Goal: Information Seeking & Learning: Learn about a topic

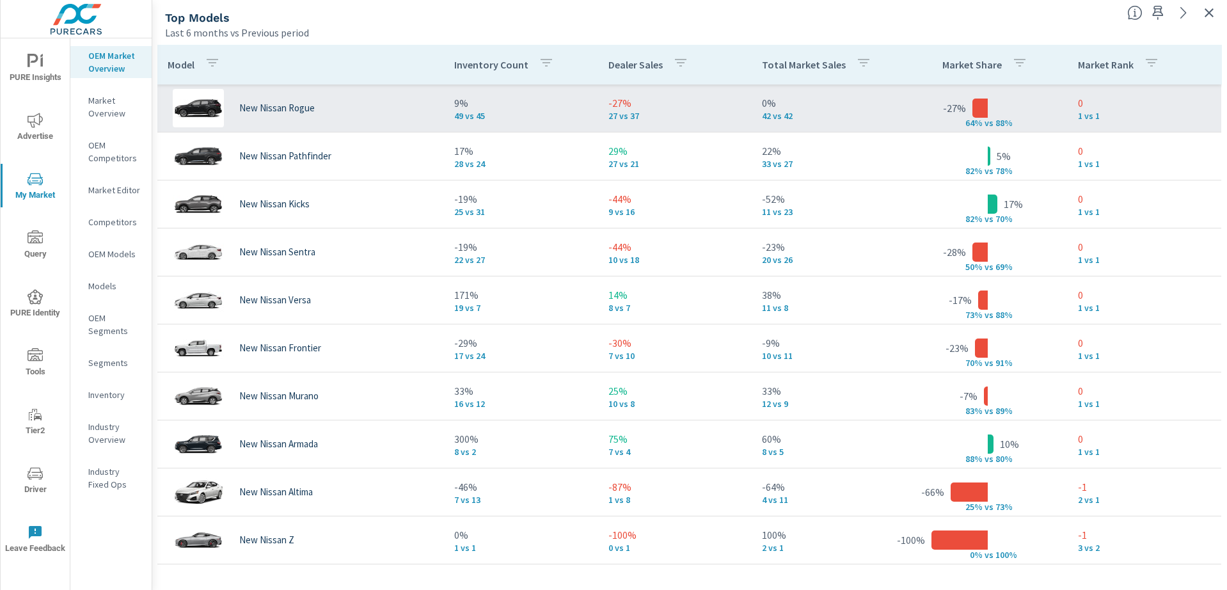
scroll to position [1798, 0]
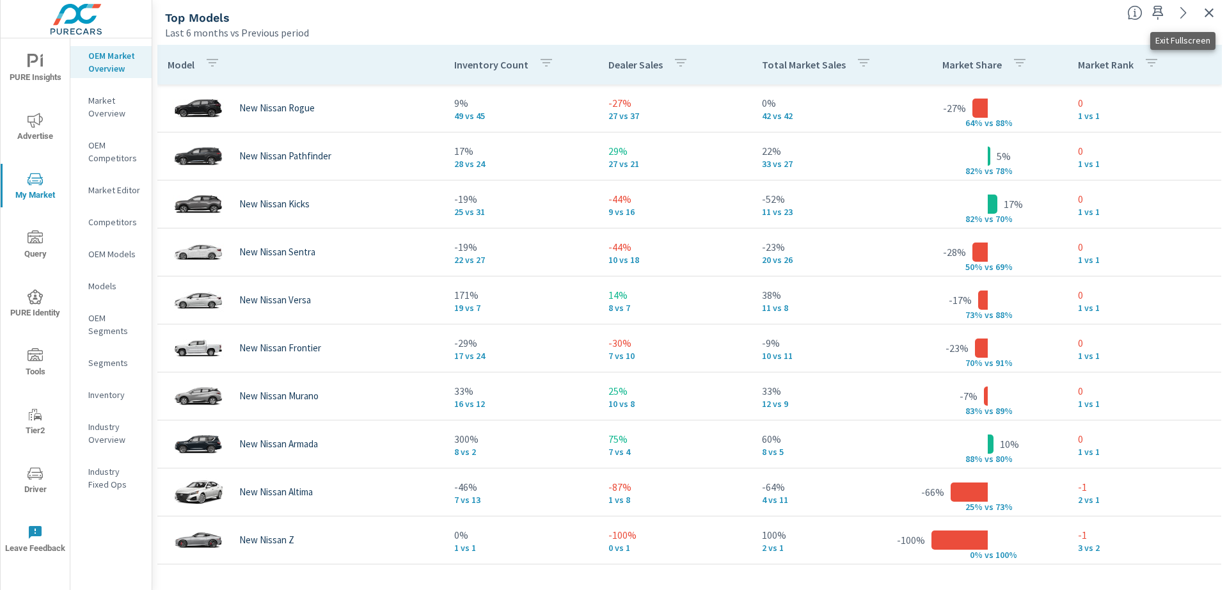
click at [1204, 11] on icon "button" at bounding box center [1209, 12] width 15 height 15
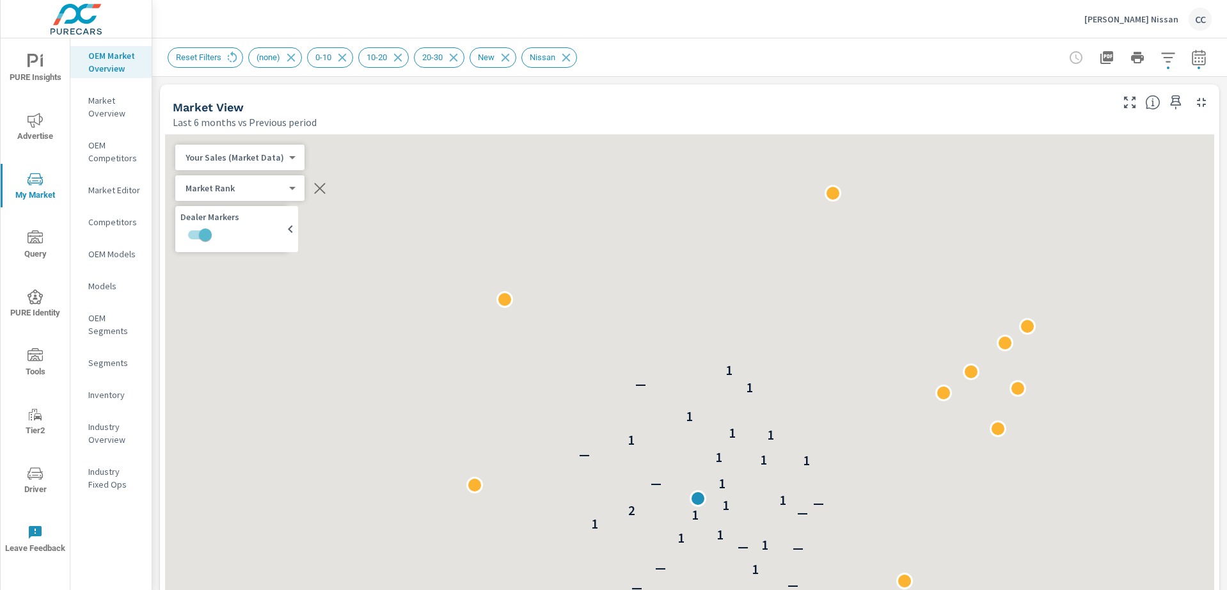
scroll to position [960, 0]
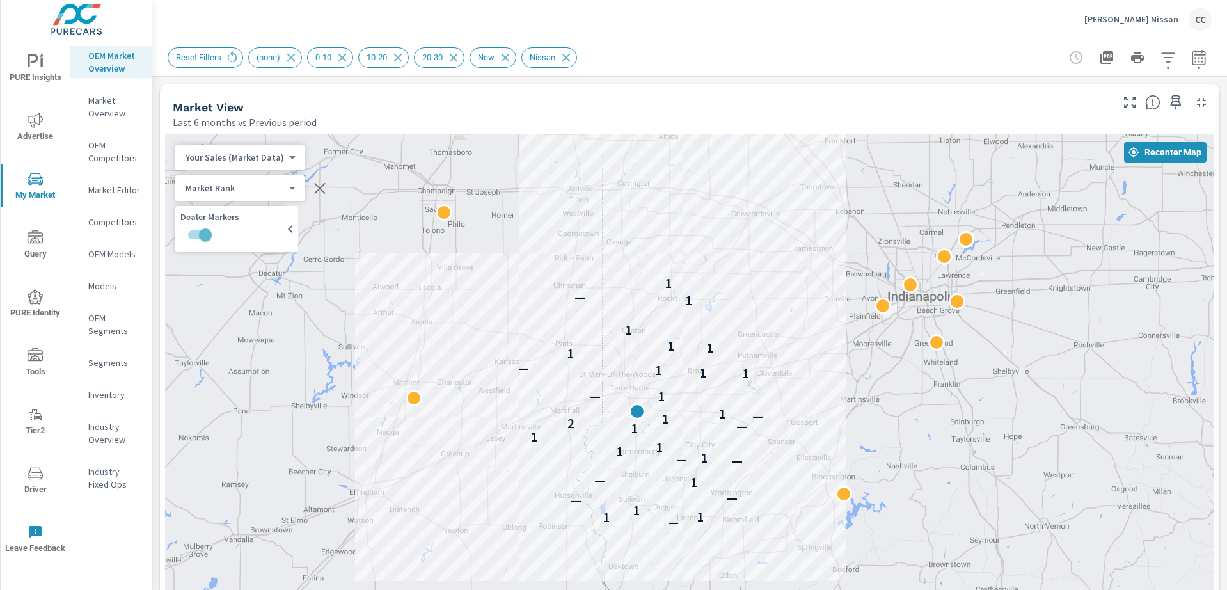
click at [1158, 24] on p "Dorsett Nissan" at bounding box center [1132, 19] width 94 height 12
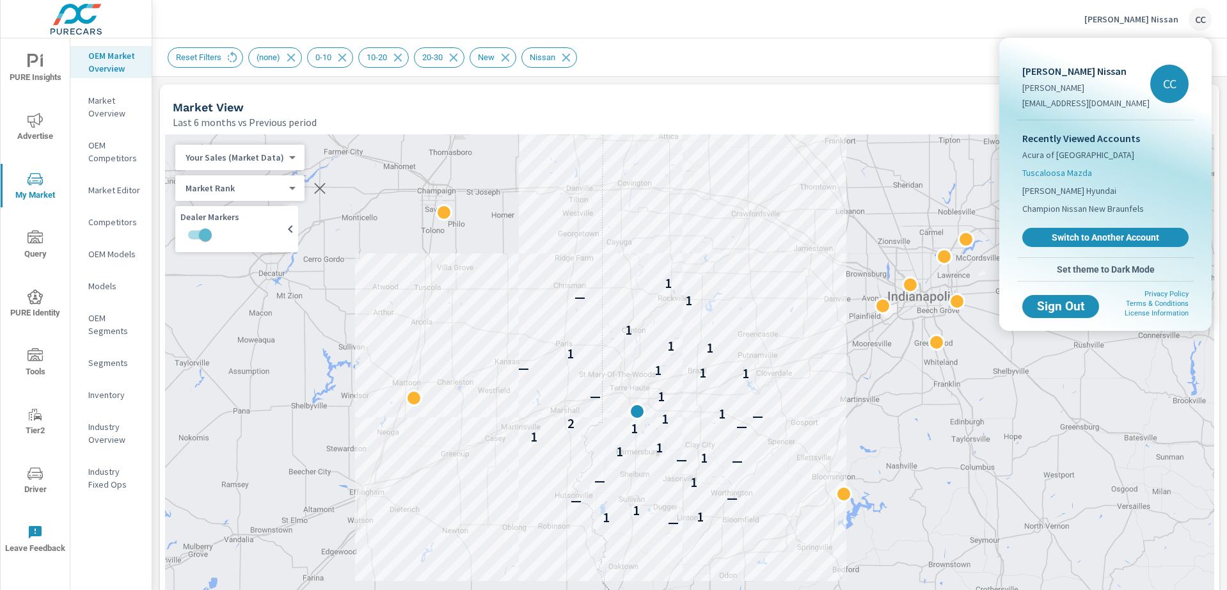
click at [1099, 174] on li "Tuscaloosa Mazda" at bounding box center [1106, 173] width 166 height 18
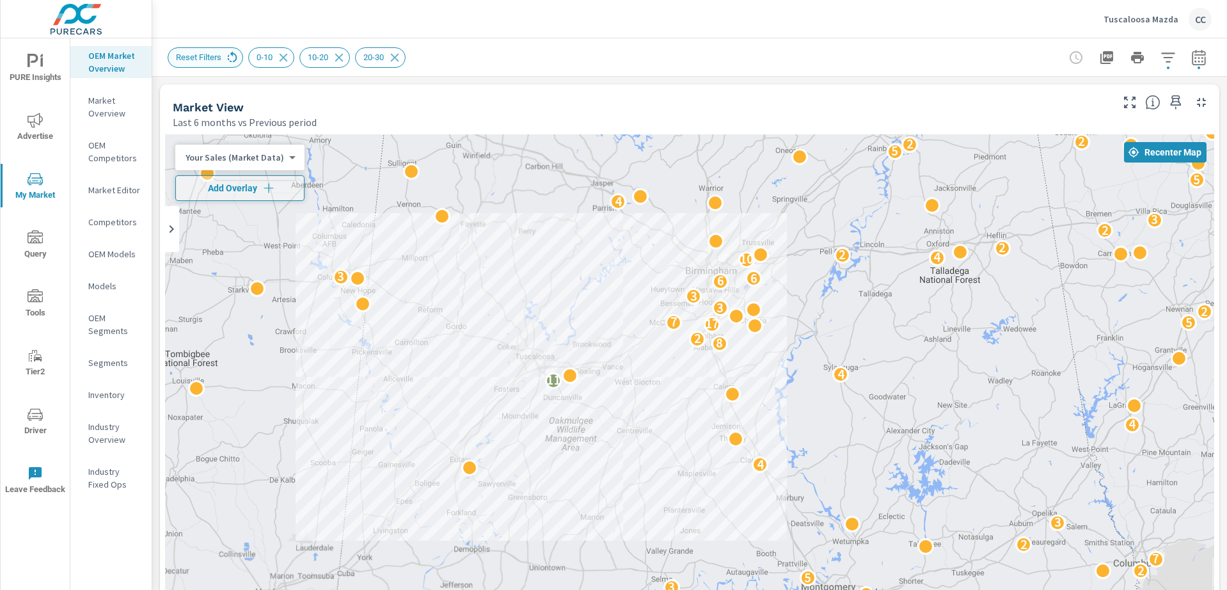
click at [234, 58] on icon at bounding box center [232, 58] width 14 height 14
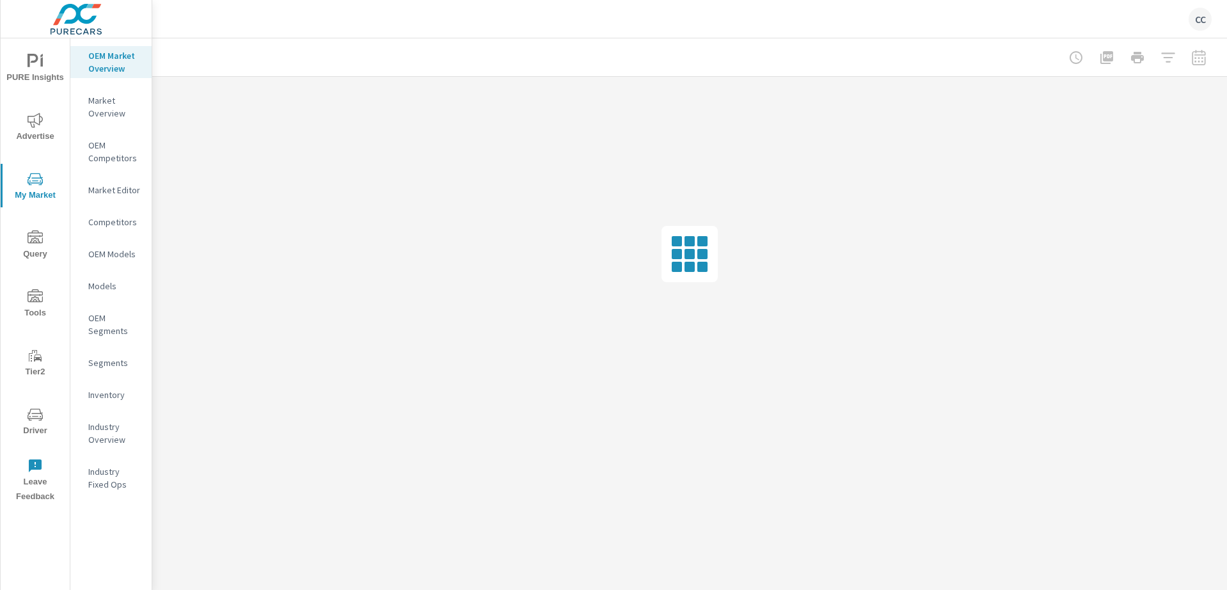
scroll to position [1798, 0]
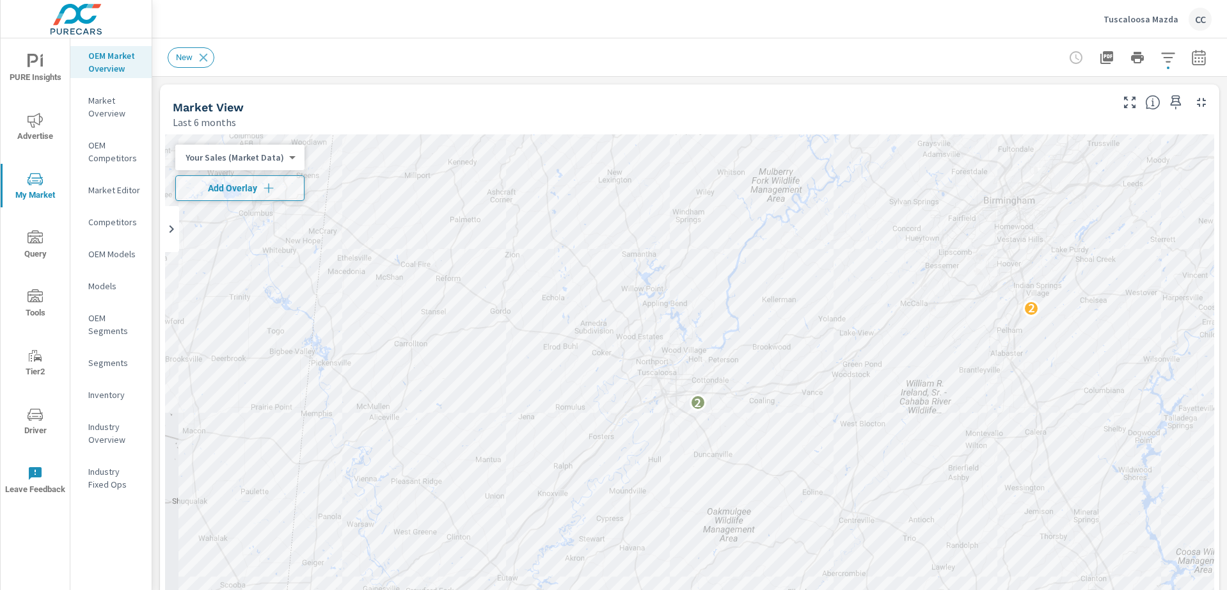
click at [1161, 64] on icon "button" at bounding box center [1168, 57] width 15 height 15
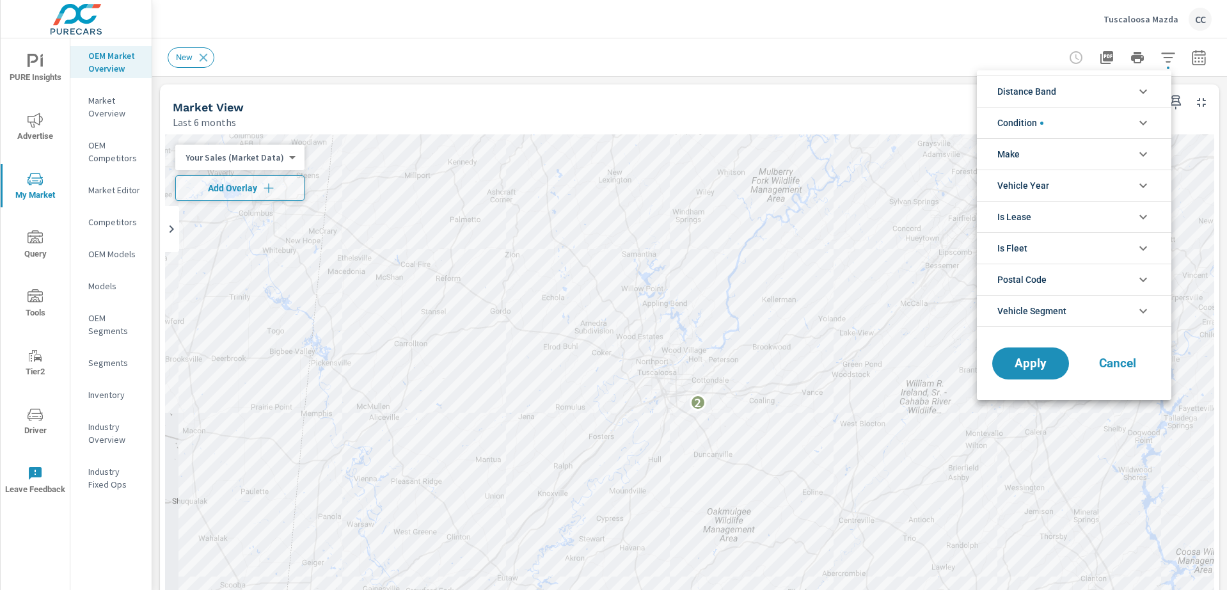
click at [1119, 83] on li "Distance Band" at bounding box center [1074, 91] width 195 height 31
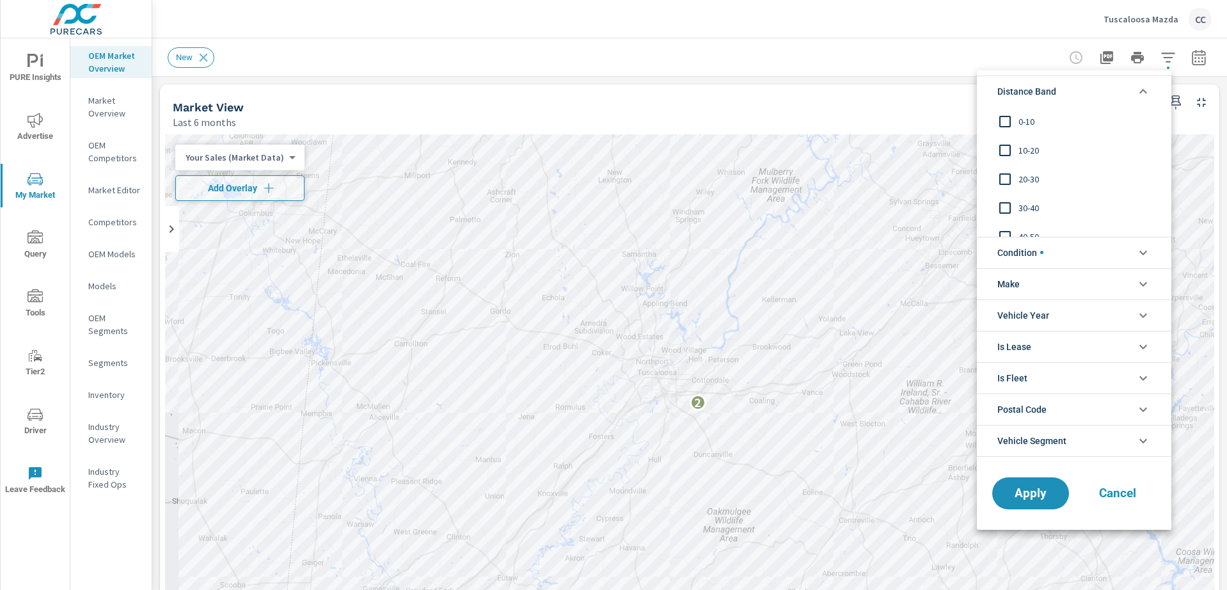
click at [1048, 124] on span "0-10" at bounding box center [1089, 121] width 140 height 15
click at [1034, 143] on span "10-20" at bounding box center [1089, 150] width 140 height 15
click at [1029, 175] on span "20-30" at bounding box center [1089, 179] width 140 height 15
click at [1036, 253] on span "Condition" at bounding box center [1021, 252] width 46 height 31
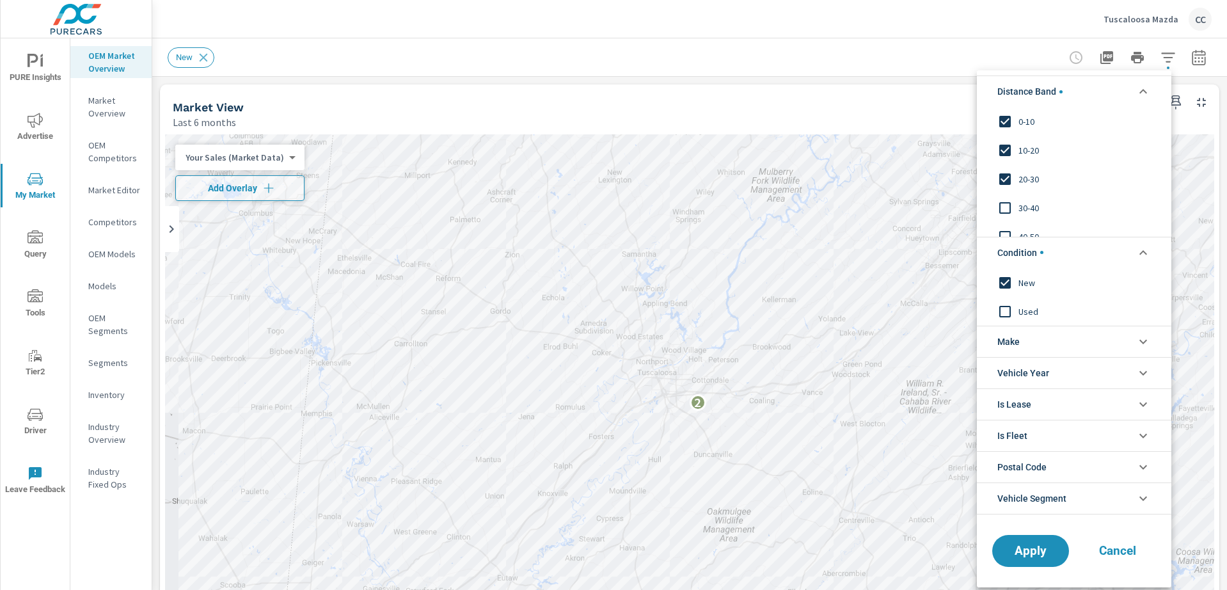
click at [1028, 351] on li "Make" at bounding box center [1074, 341] width 195 height 31
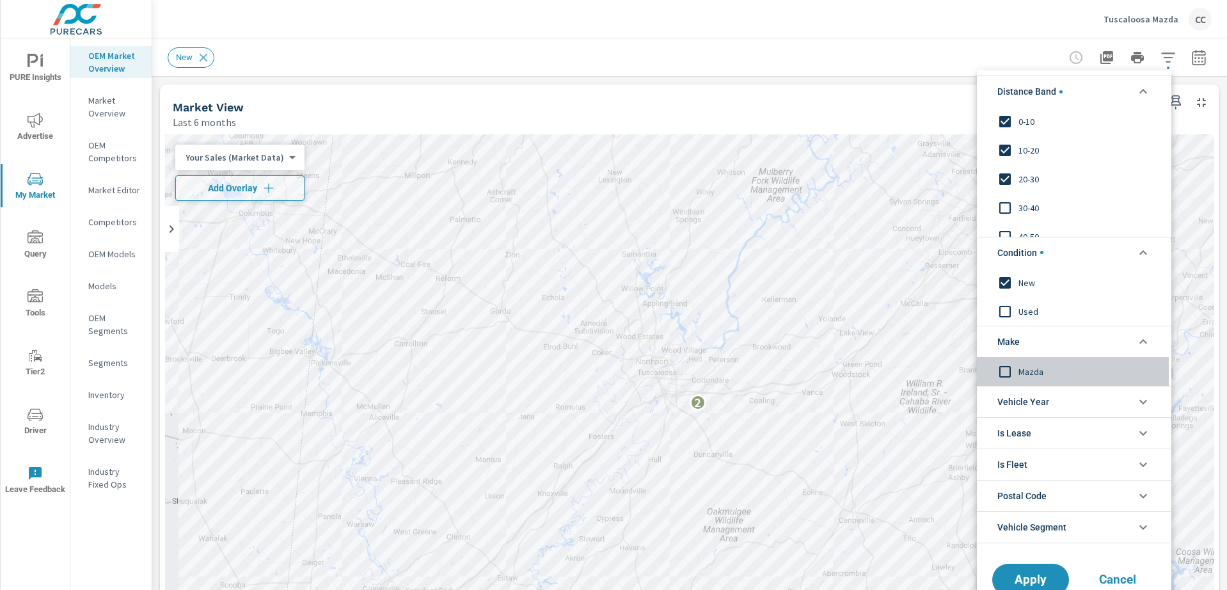
click at [1032, 373] on span "Mazda" at bounding box center [1089, 370] width 140 height 15
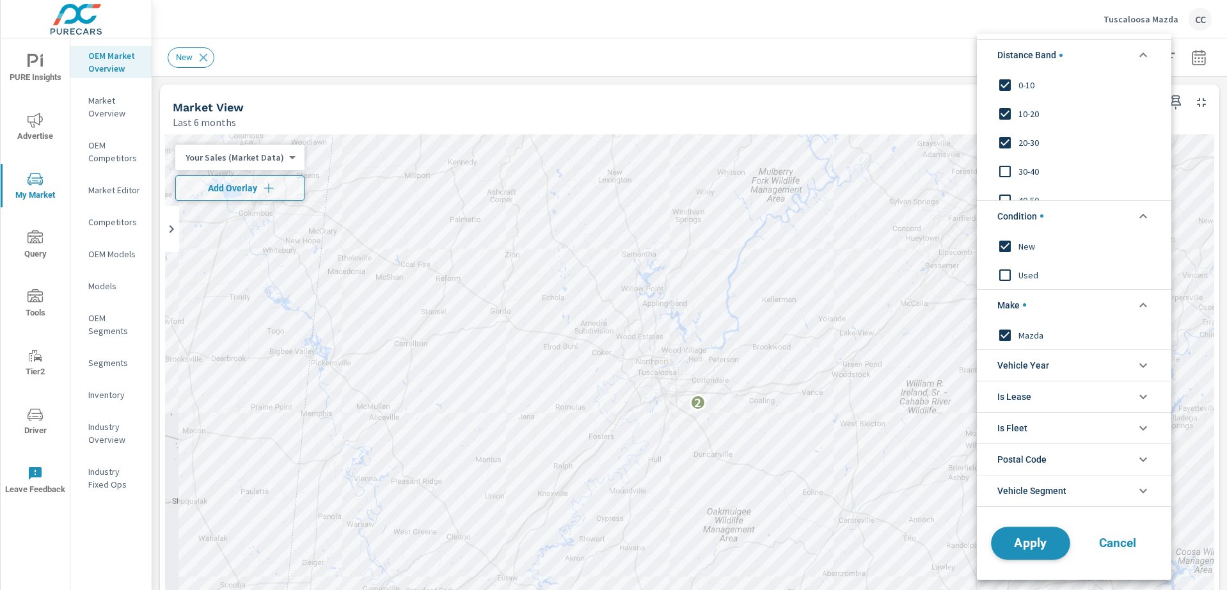
click at [1035, 538] on span "Apply" at bounding box center [1031, 543] width 52 height 12
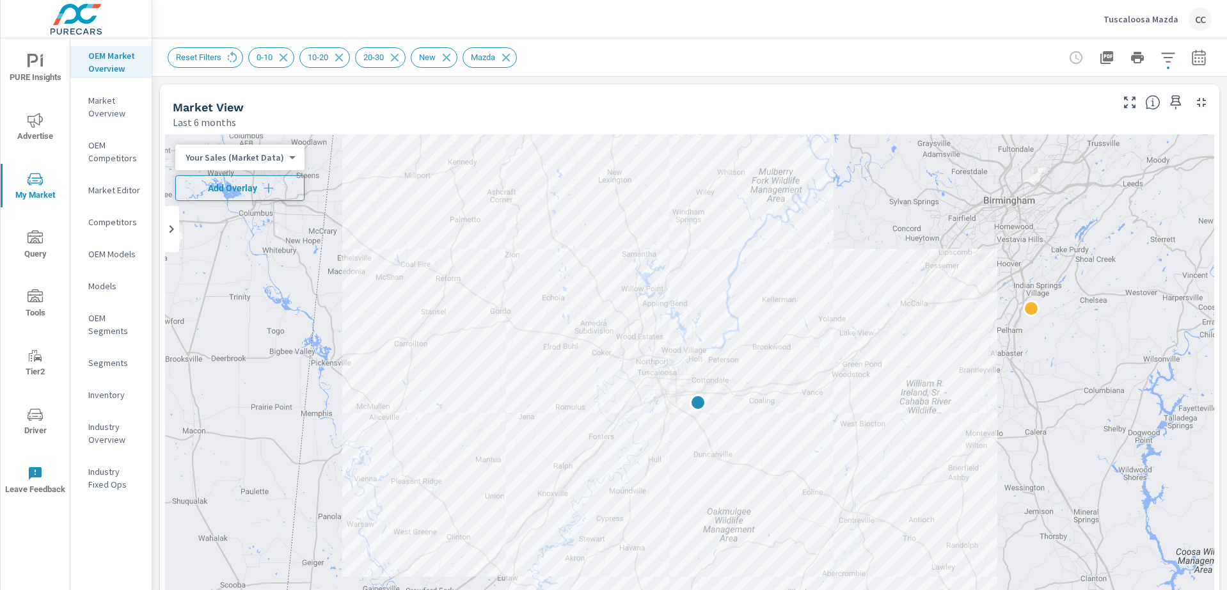
click at [253, 188] on span "Add Overlay" at bounding box center [240, 188] width 118 height 13
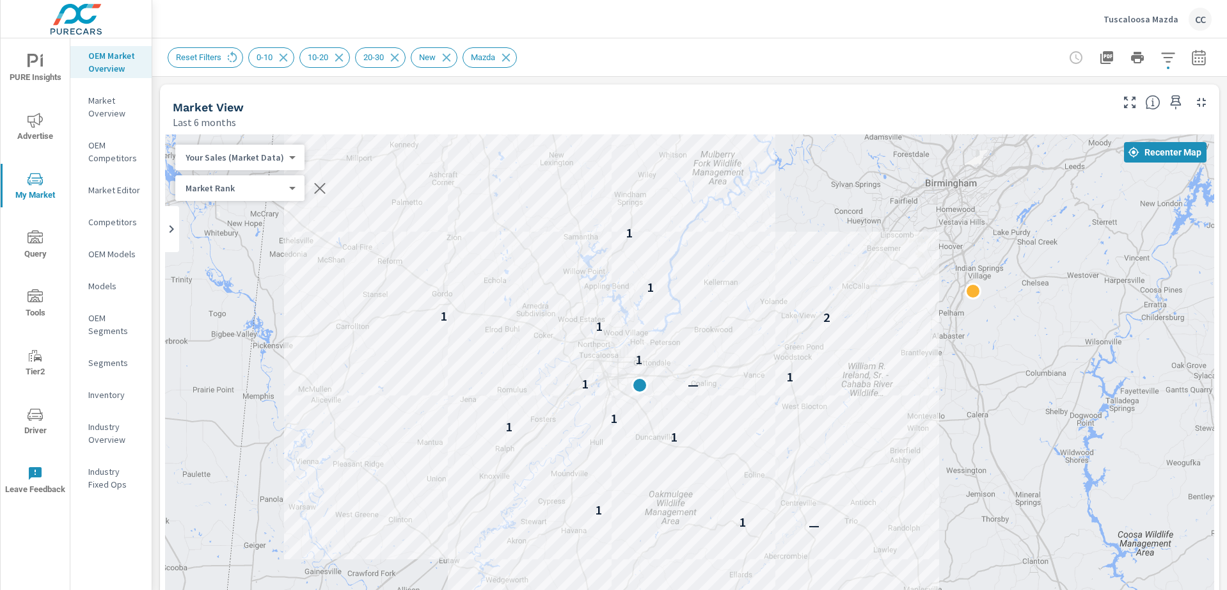
drag, startPoint x: 764, startPoint y: 401, endPoint x: 907, endPoint y: 415, distance: 143.4
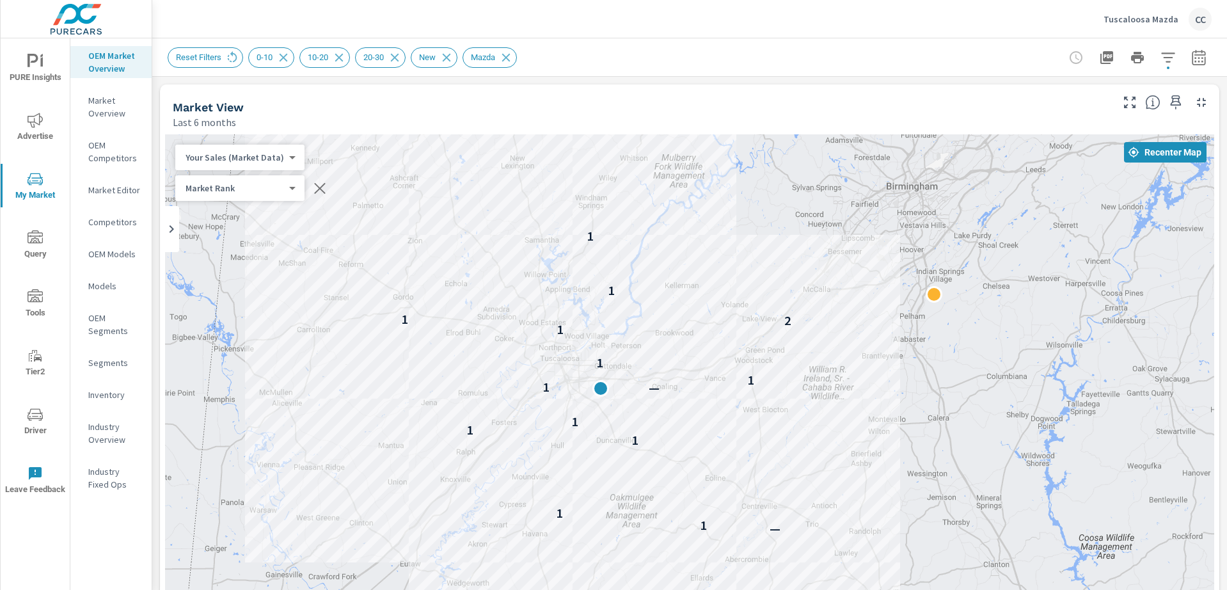
drag, startPoint x: 677, startPoint y: 331, endPoint x: 825, endPoint y: 417, distance: 170.9
click at [825, 417] on div "— 1 1 1 1 1 — 1 1 1 1 2 1 1 1" at bounding box center [690, 394] width 1050 height 520
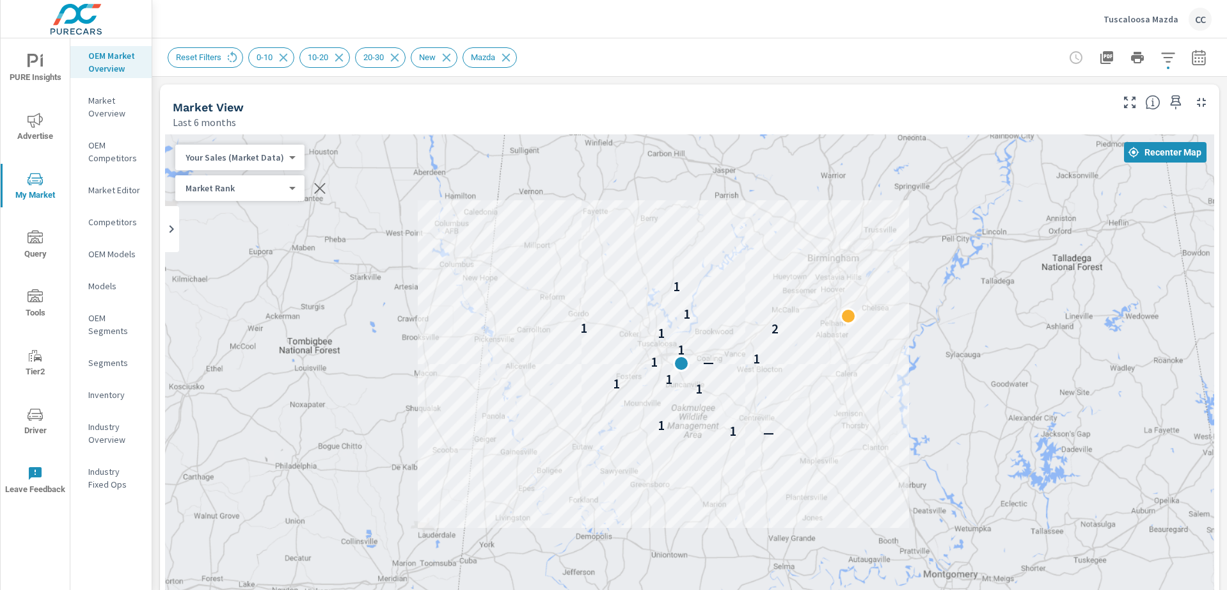
drag, startPoint x: 813, startPoint y: 329, endPoint x: 798, endPoint y: 351, distance: 26.3
click at [798, 351] on div "— 1 1 1 1 1 — 1 1 1 1 2 1 1 1" at bounding box center [690, 394] width 1050 height 520
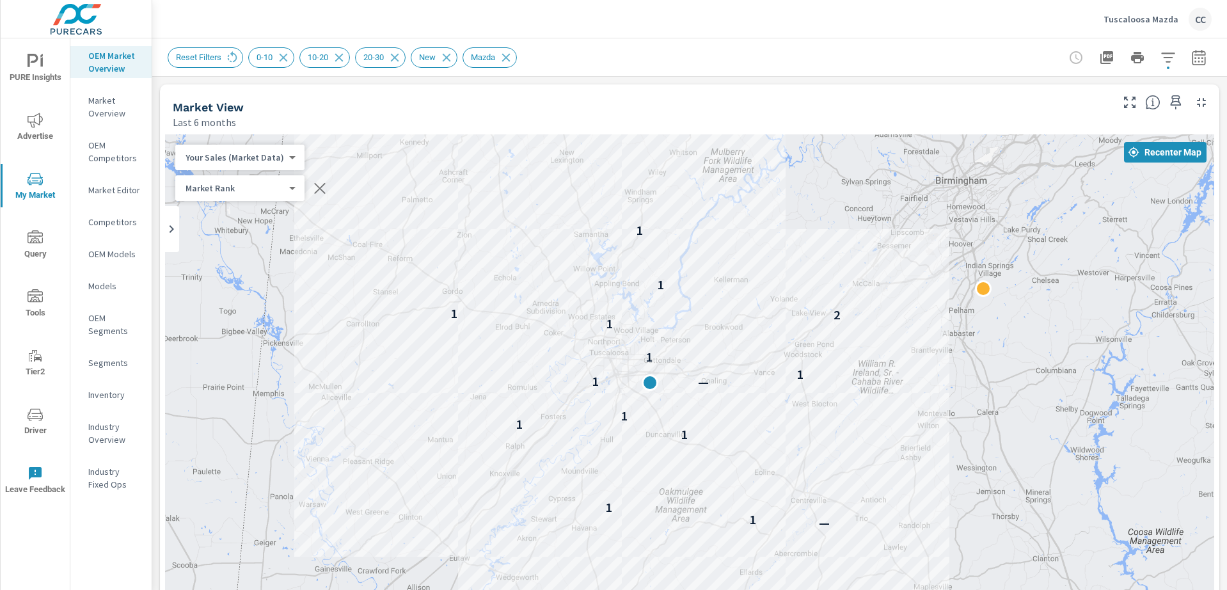
drag, startPoint x: 823, startPoint y: 364, endPoint x: 932, endPoint y: 387, distance: 111.8
click at [932, 387] on div "— 1 1 1 1 1 — 1 1 1 1 2 1 1 1" at bounding box center [690, 394] width 1050 height 520
click at [1161, 59] on icon "button" at bounding box center [1168, 57] width 15 height 15
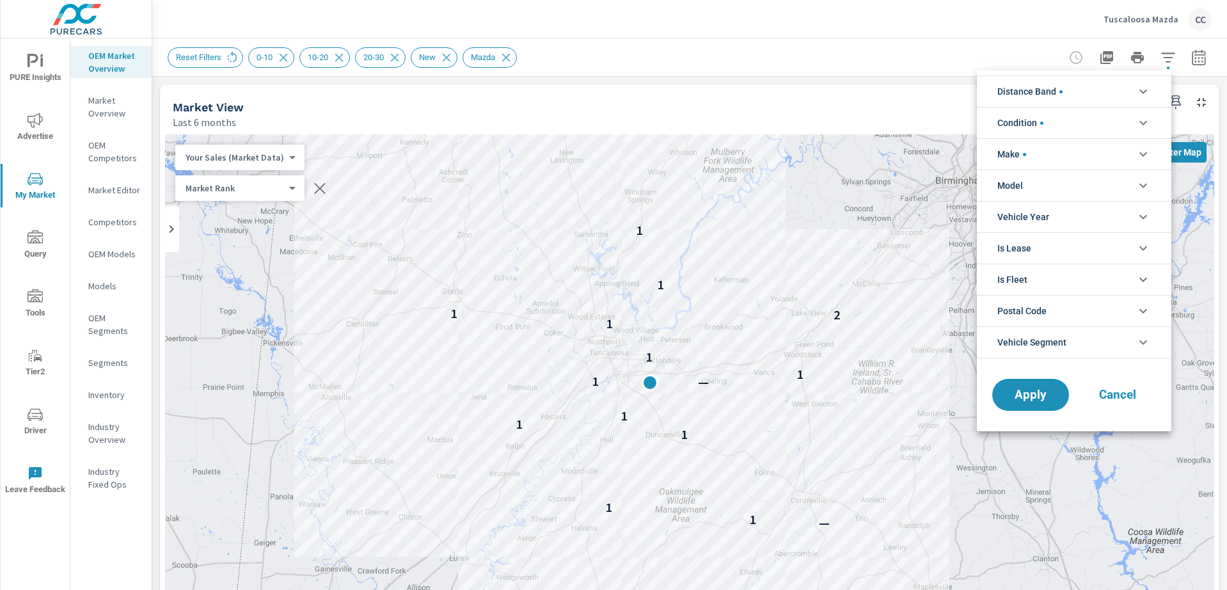
click at [1074, 95] on li "Distance Band" at bounding box center [1074, 91] width 195 height 31
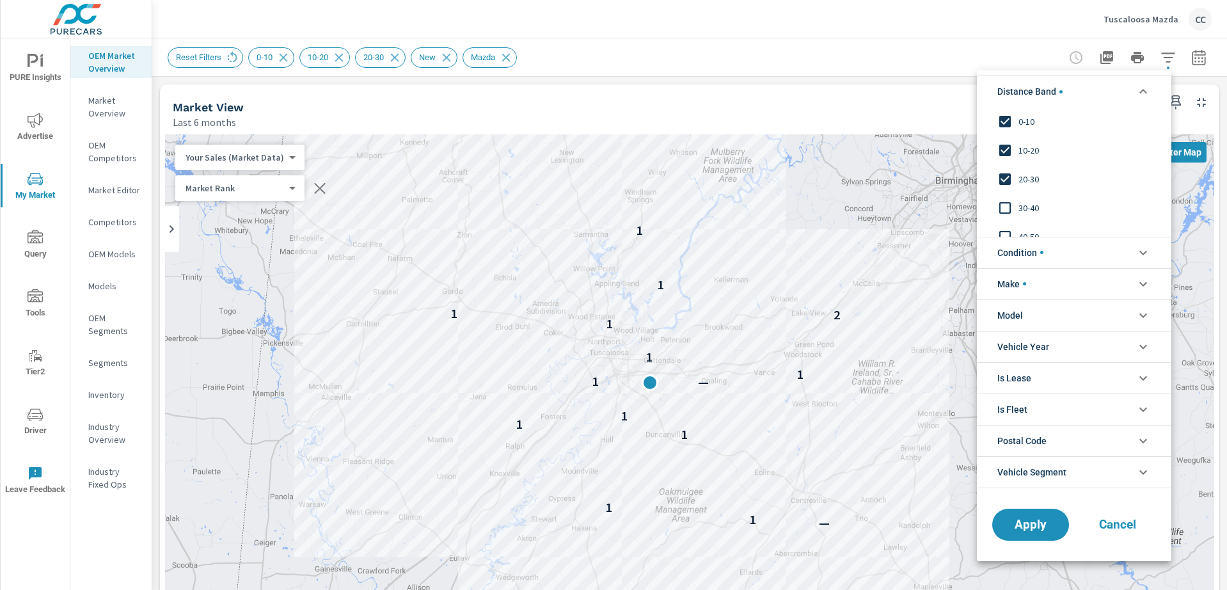
click at [1030, 211] on span "30-40" at bounding box center [1089, 207] width 140 height 15
click at [1021, 526] on span "Apply" at bounding box center [1031, 524] width 52 height 12
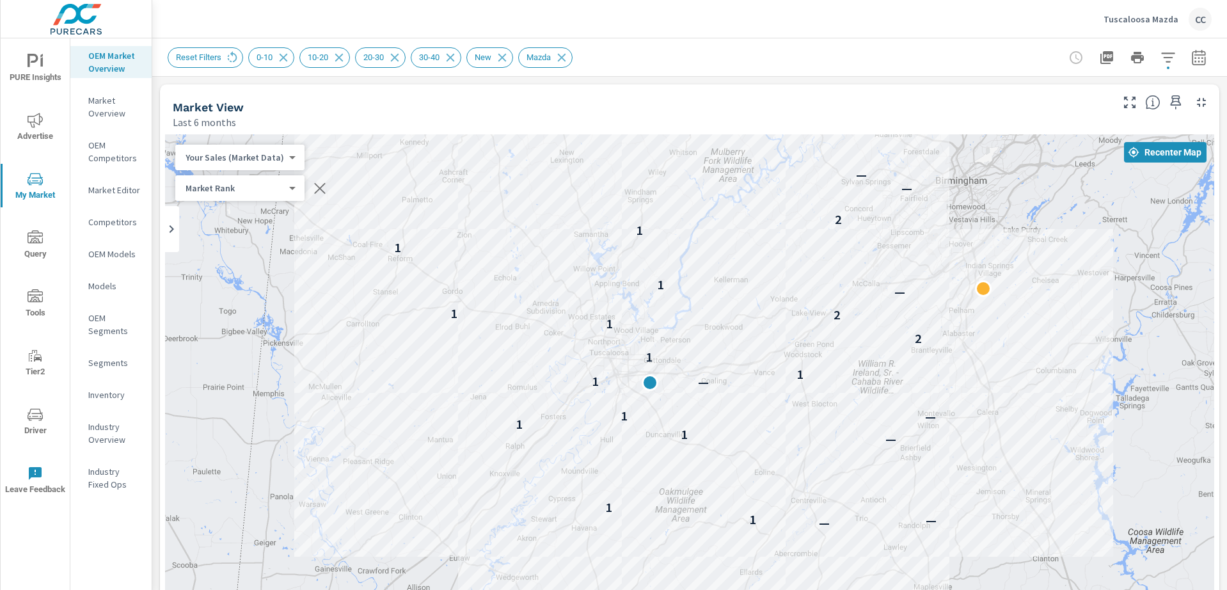
click at [1192, 60] on icon "button" at bounding box center [1199, 57] width 15 height 15
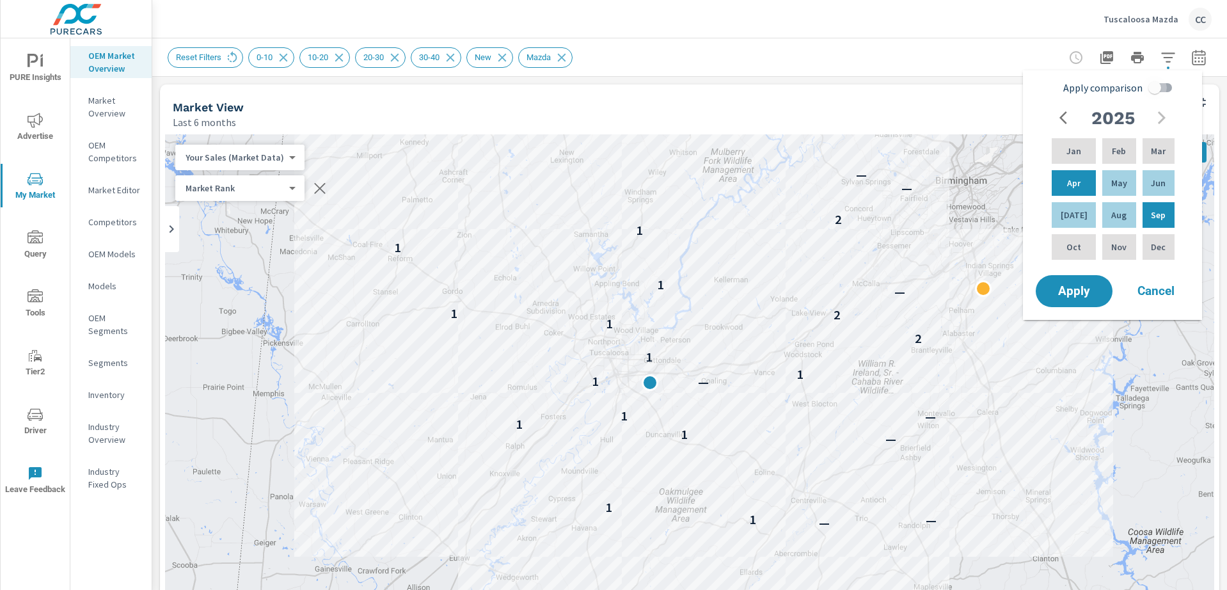
click at [1151, 92] on input "Apply comparison" at bounding box center [1155, 88] width 73 height 24
checkbox input "true"
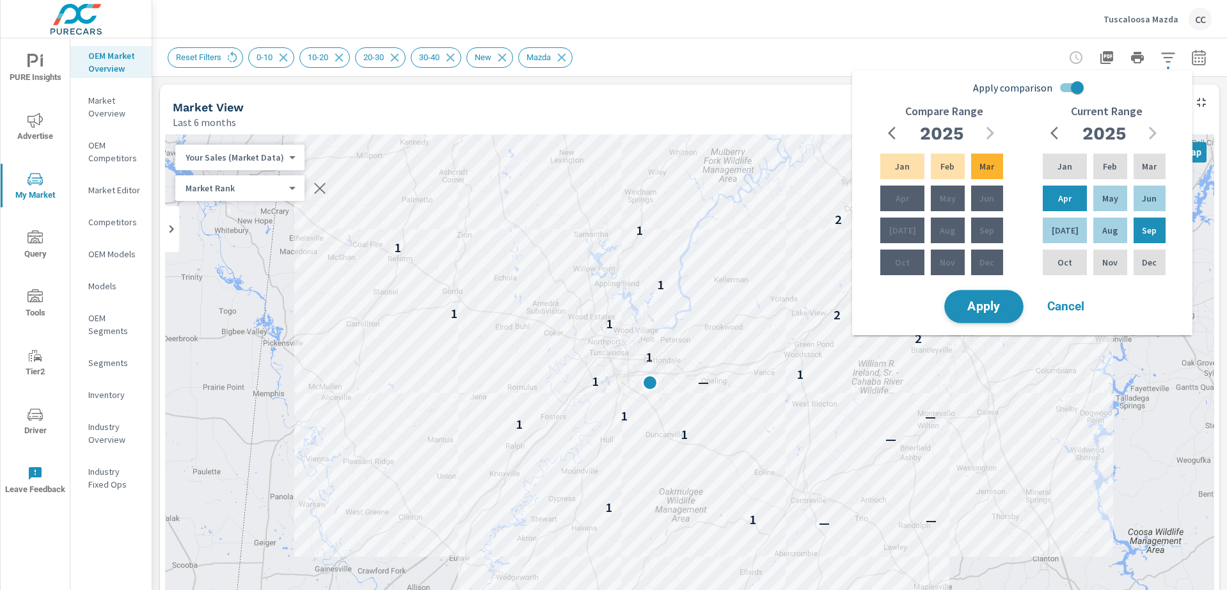
click at [994, 308] on span "Apply" at bounding box center [984, 307] width 52 height 12
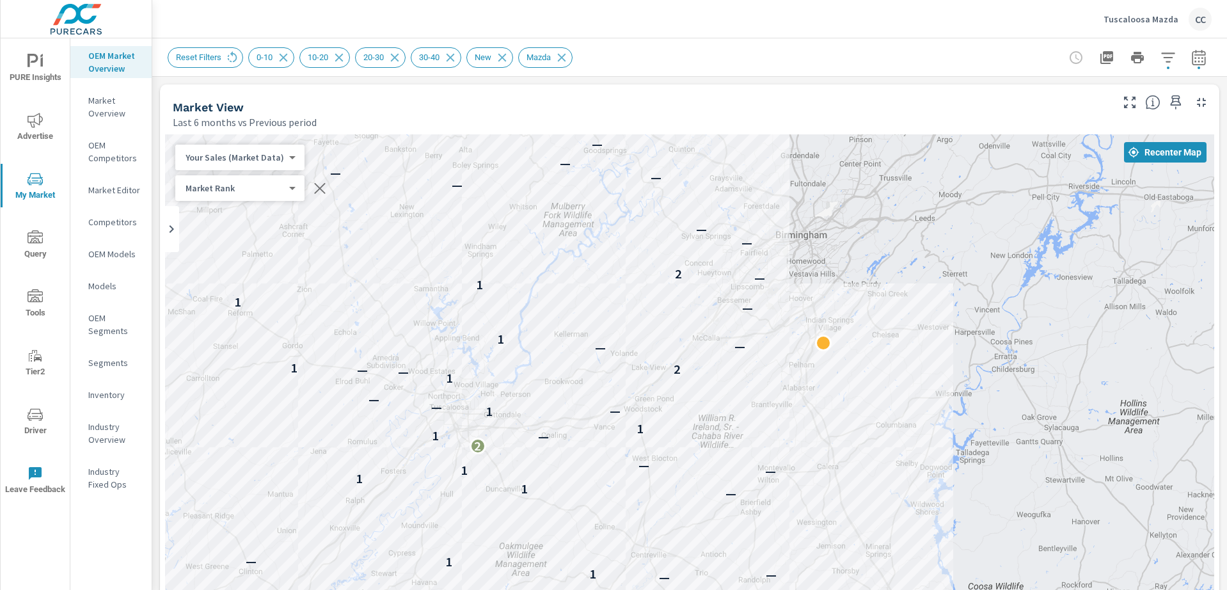
drag, startPoint x: 646, startPoint y: 425, endPoint x: 910, endPoint y: 274, distance: 304.4
click at [941, 241] on div "1 — — — 1 1 — — 1 1 — 1 — 2 — 1 1 1 — — — 1 — — 2 1 — — 1 — 1 1 — 2 — — — — — —…" at bounding box center [690, 490] width 1050 height 712
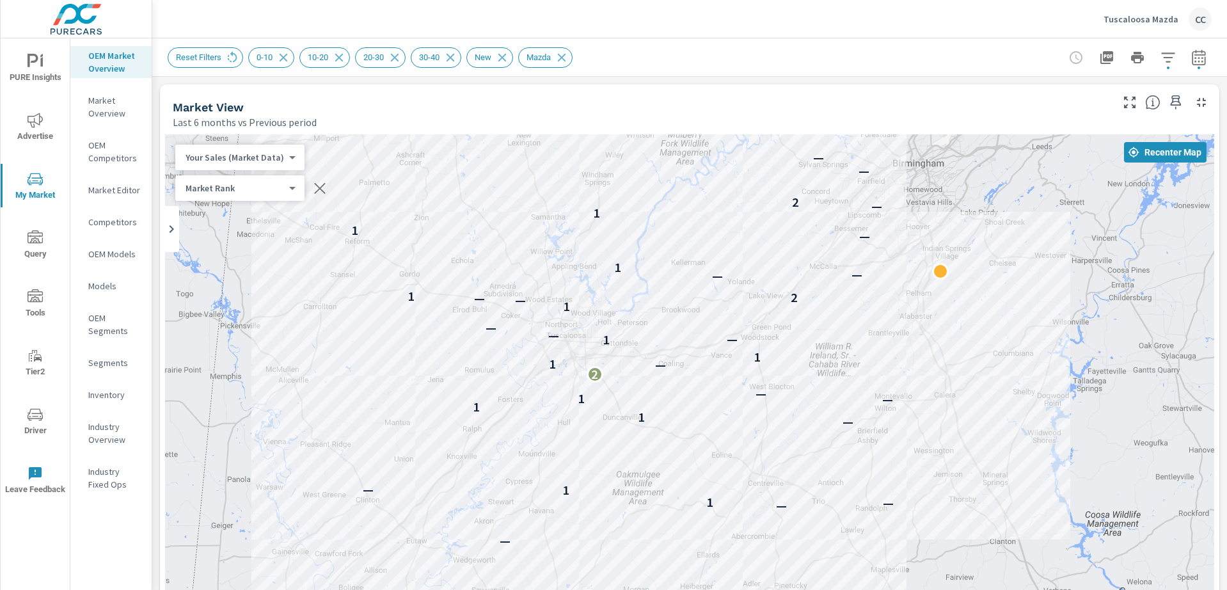
drag, startPoint x: 664, startPoint y: 411, endPoint x: 778, endPoint y: 415, distance: 114.6
click at [778, 415] on div "1 — — — 1 1 — — 1 1 — 1 — 2 — 1 1 1 — — — 1 — — 2 1 — — 1 — 1 1 — 2 — — — — — —…" at bounding box center [690, 490] width 1050 height 712
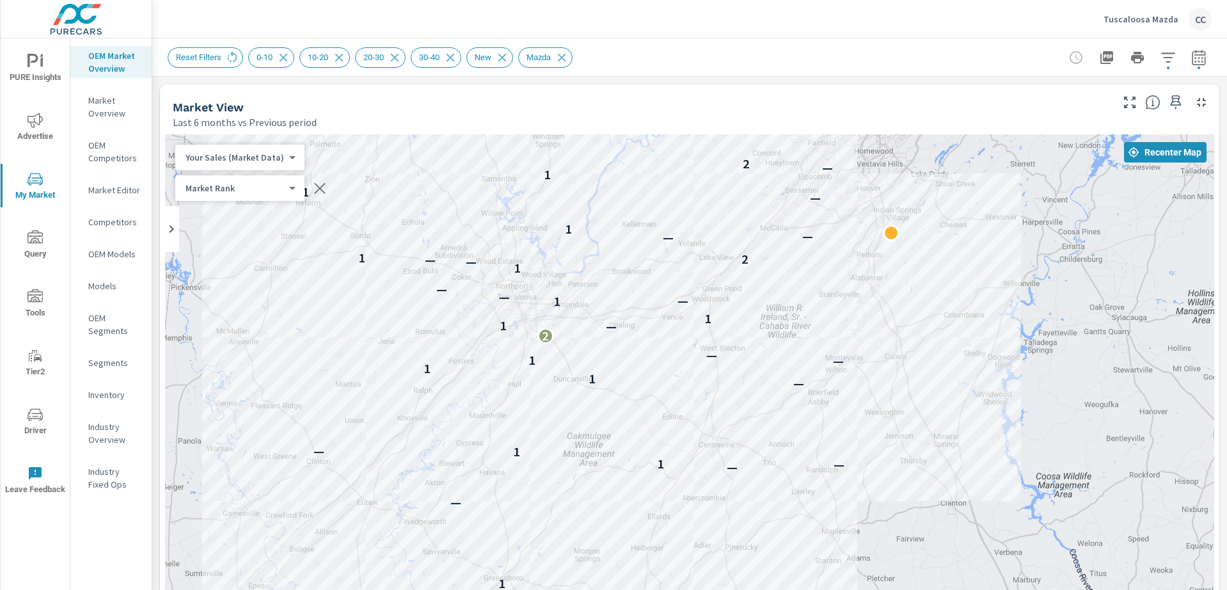
click at [1161, 56] on icon "button" at bounding box center [1168, 57] width 15 height 15
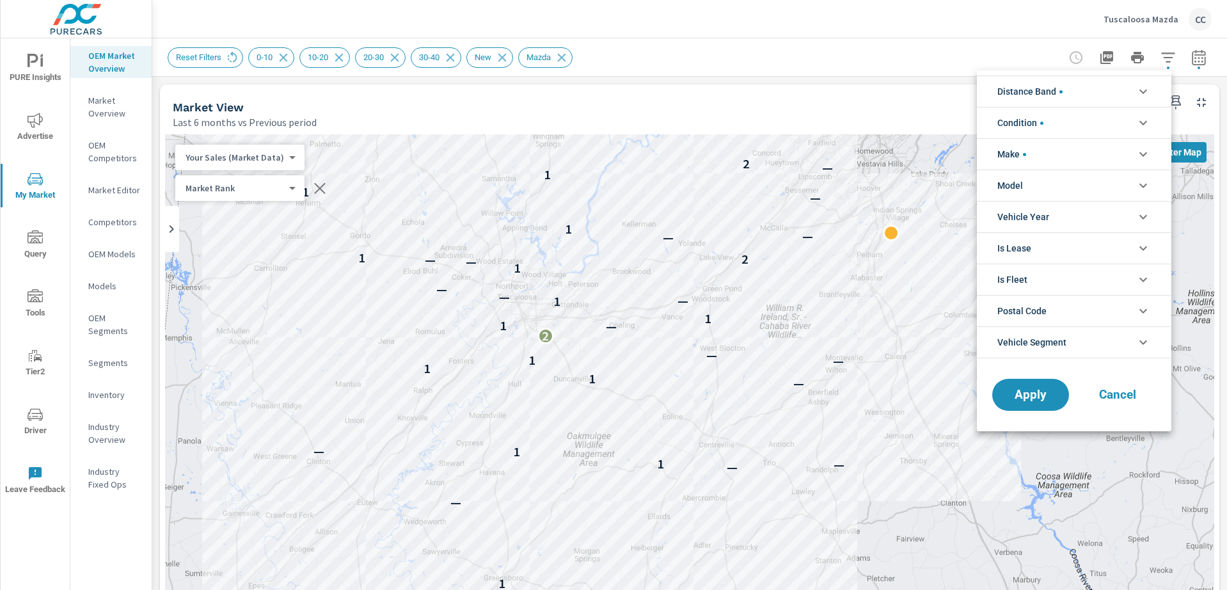
click at [1019, 189] on span "Model" at bounding box center [1011, 185] width 26 height 31
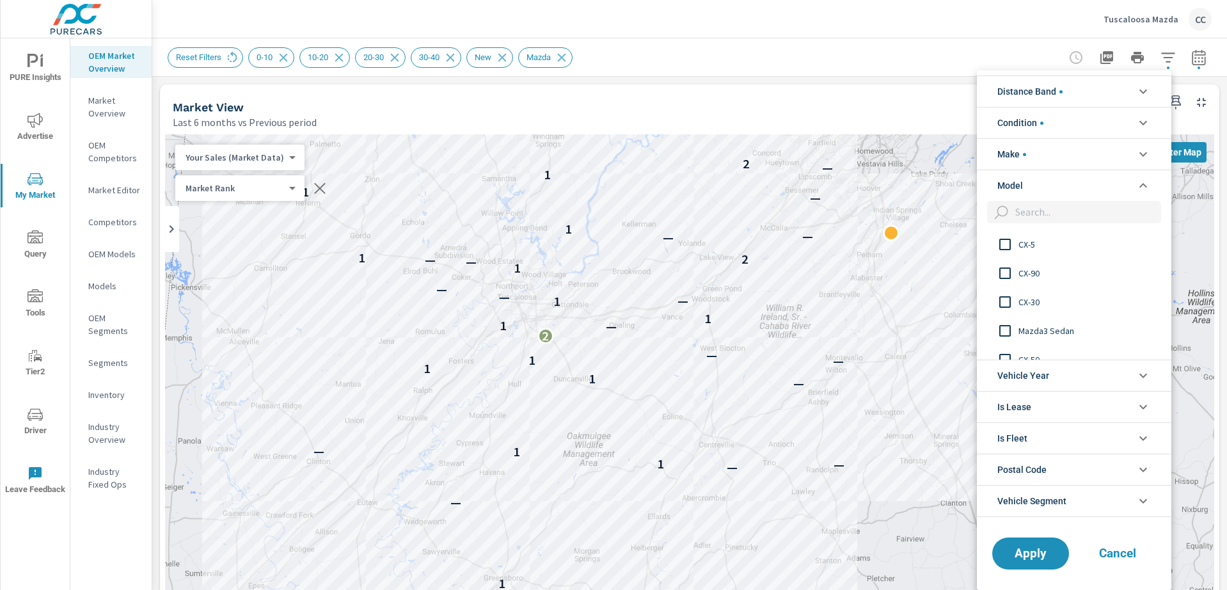
click at [1028, 164] on li "Make" at bounding box center [1074, 153] width 195 height 31
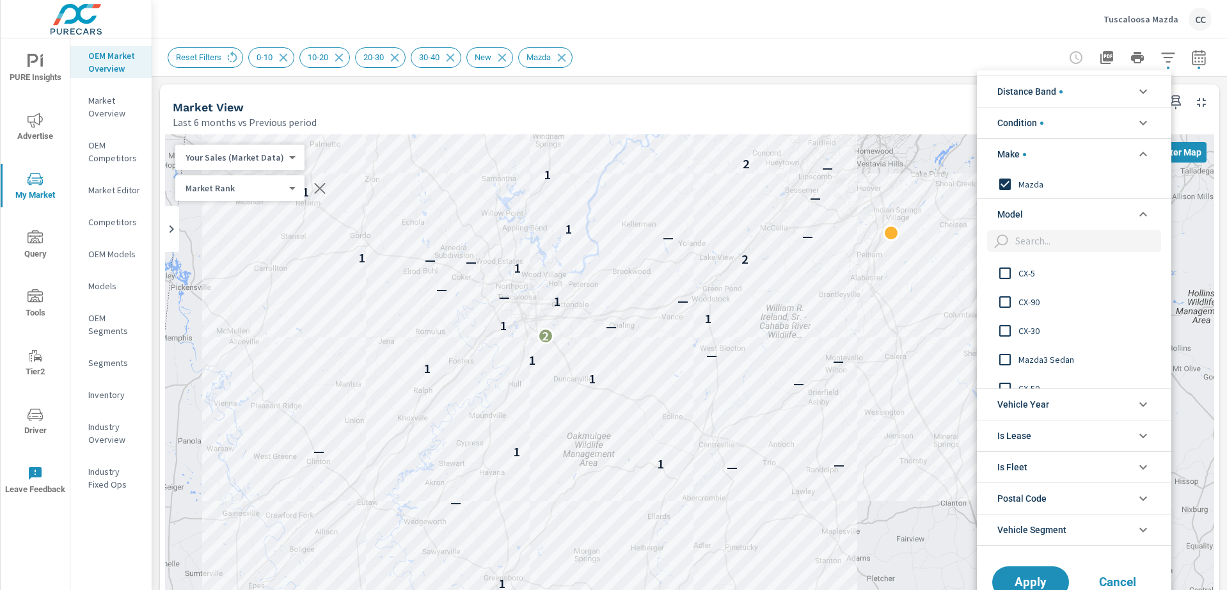
click at [1029, 127] on span "Condition" at bounding box center [1021, 123] width 46 height 31
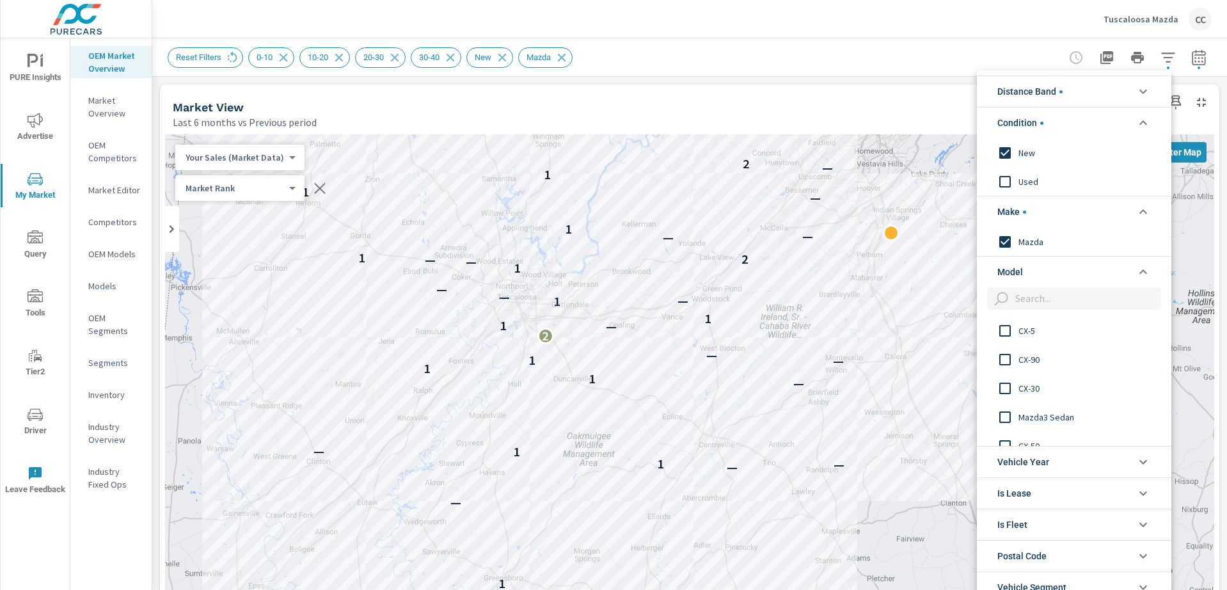
click at [1028, 93] on span "Distance Band" at bounding box center [1030, 91] width 65 height 31
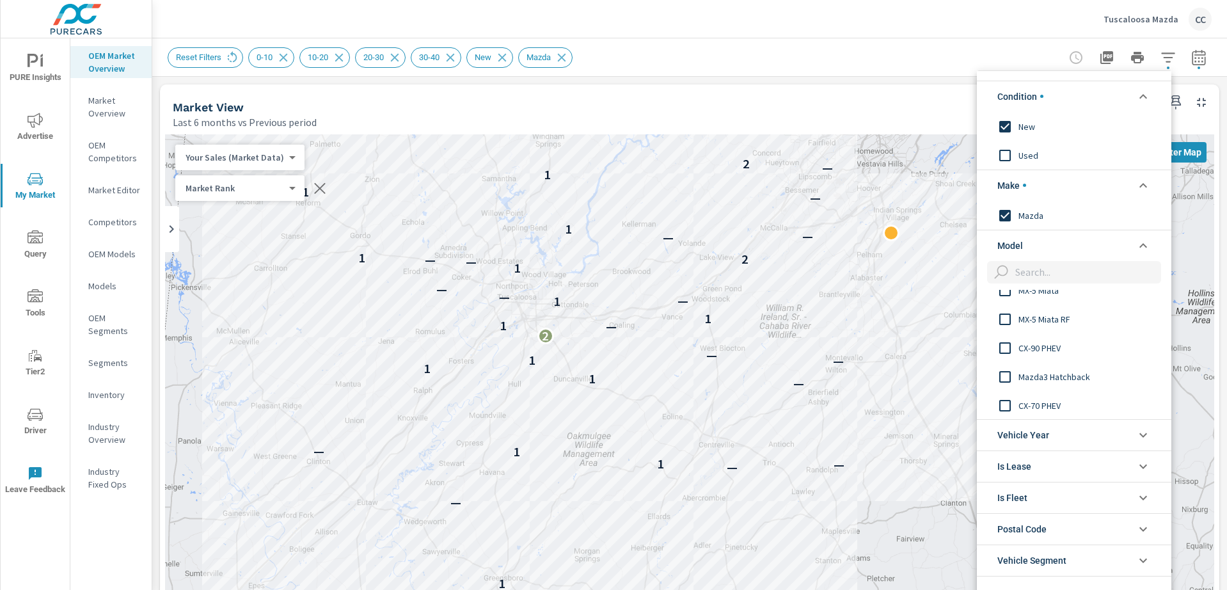
scroll to position [166, 0]
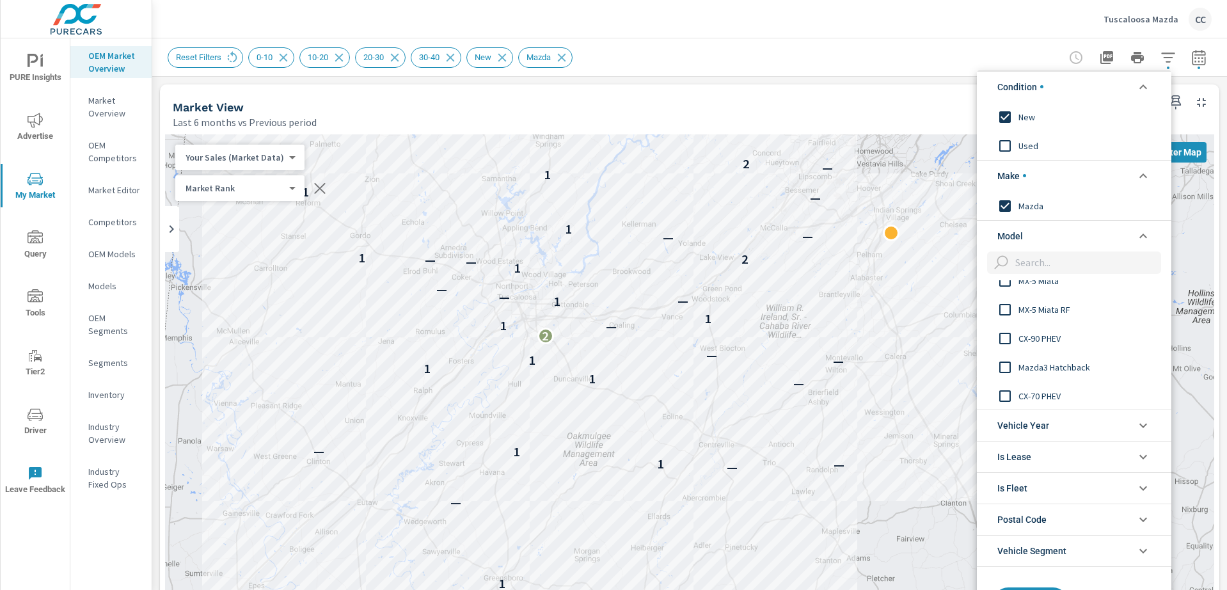
drag, startPoint x: 1224, startPoint y: 165, endPoint x: 1225, endPoint y: 200, distance: 34.6
click at [1223, 203] on div at bounding box center [613, 295] width 1227 height 590
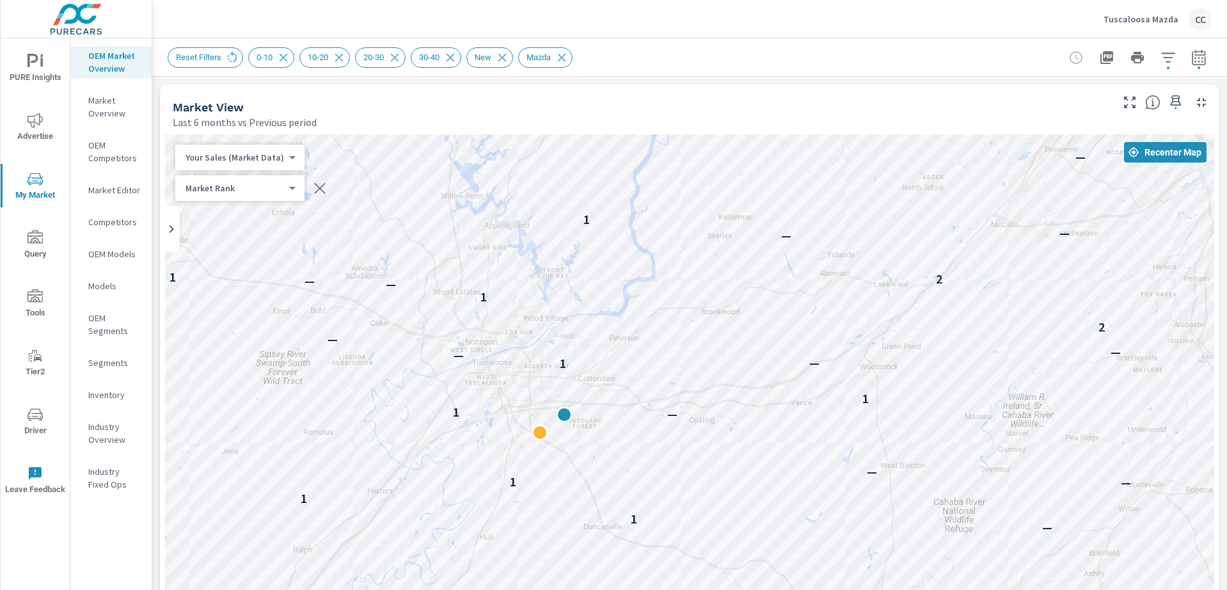
drag, startPoint x: 562, startPoint y: 351, endPoint x: 797, endPoint y: 420, distance: 244.8
click at [797, 420] on div "1 — — — 1 1 — — 1 1 — 1 — — 1 1 1 — — — — 2 1 — — 2 1 — — 1 — 1 1 — 2 — — — — —…" at bounding box center [690, 490] width 1050 height 712
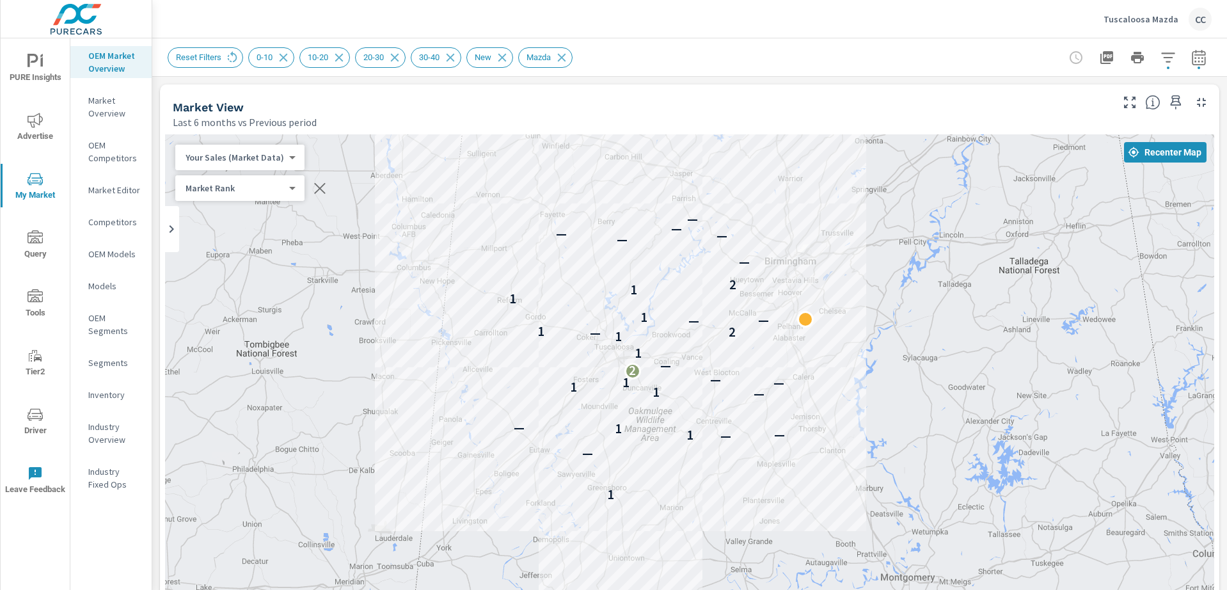
drag, startPoint x: 991, startPoint y: 434, endPoint x: 803, endPoint y: 386, distance: 193.6
click at [803, 386] on div "1 — — — 1 1 — — 1 1 — 1 — 2 — 1 1 — 2 1 — — 1 1 1 2 — — — — — —" at bounding box center [690, 490] width 1050 height 712
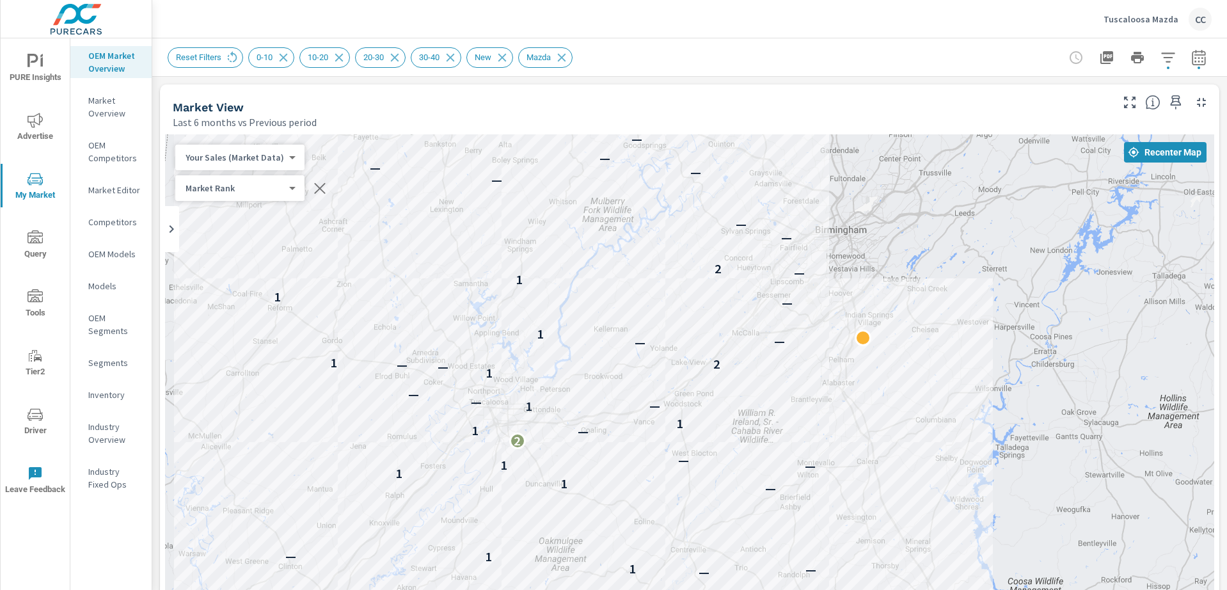
drag, startPoint x: 623, startPoint y: 301, endPoint x: 307, endPoint y: 335, distance: 318.7
click at [307, 335] on div "1 — — — 1 1 — — 1 1 — 1 — 2 — 1 1 1 — — — 1 — — 2 1 — — 1 — 1 1 — 2 — — — — — —…" at bounding box center [690, 490] width 1050 height 712
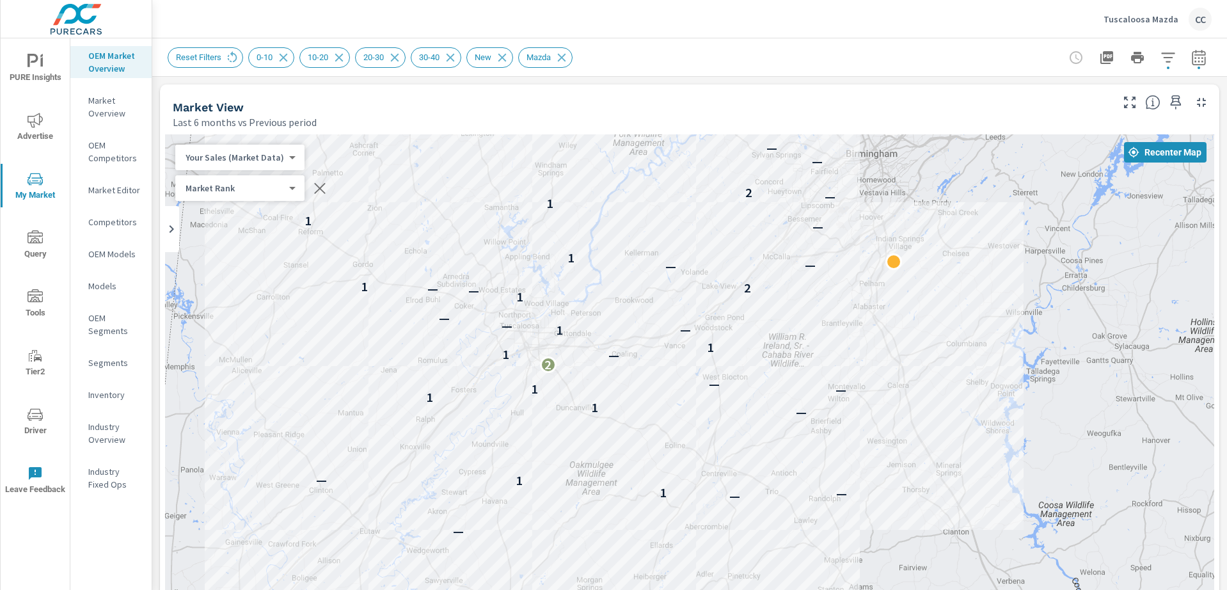
drag, startPoint x: 327, startPoint y: 404, endPoint x: 358, endPoint y: 328, distance: 81.5
click at [358, 328] on div "1 — — — 1 1 — — 1 1 — 1 — 2 — 1 1 1 — — — 1 — — 2 1 — — 1 — 1 1 — 2 — — — — — —…" at bounding box center [690, 490] width 1050 height 712
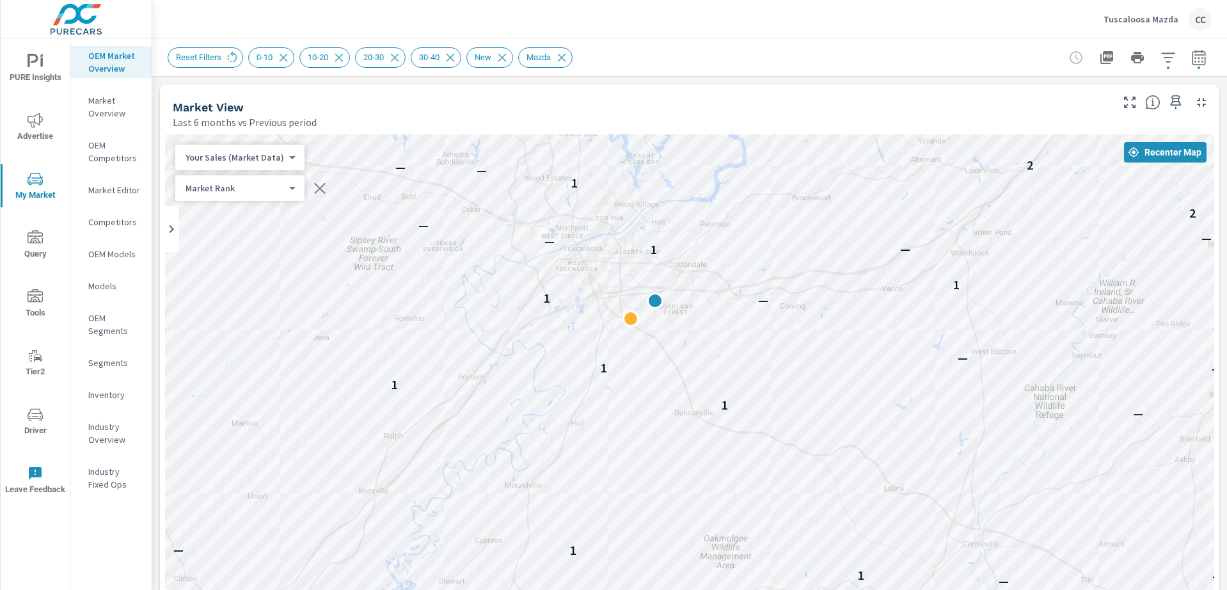
drag, startPoint x: 484, startPoint y: 405, endPoint x: 523, endPoint y: 384, distance: 44.9
click at [483, 416] on div "1 — — — 1 1 — — 1 1 — 1 — — 1 1 1 — — — — 2 1 — — 2 1 — — 1 — 1 1 — 2 — — — — —…" at bounding box center [690, 490] width 1050 height 712
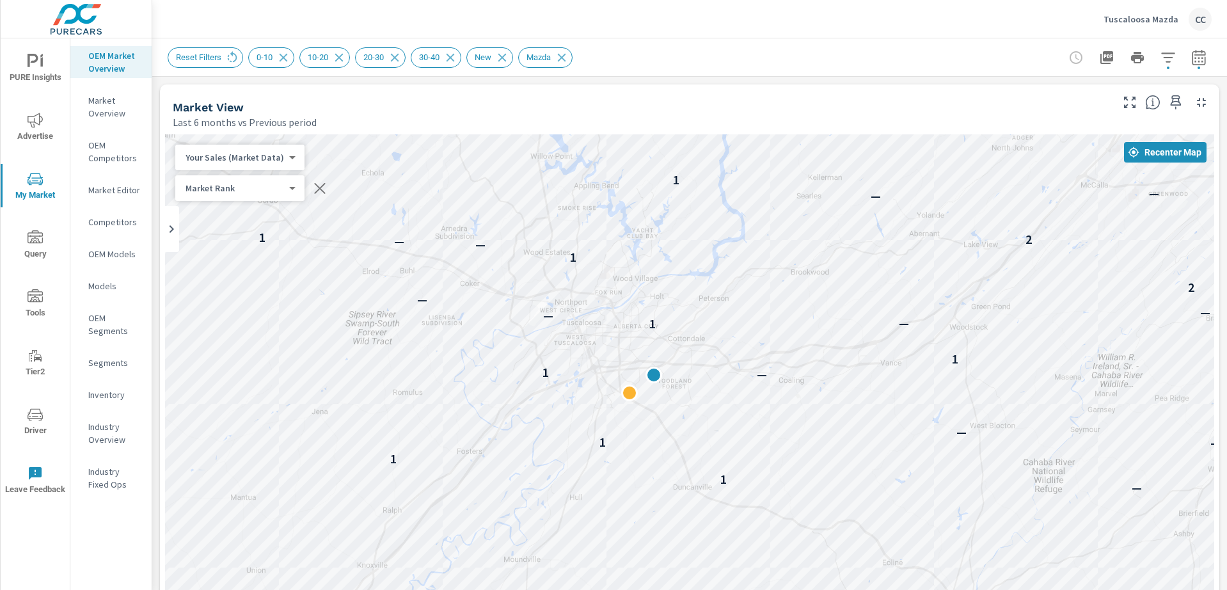
drag, startPoint x: 417, startPoint y: 301, endPoint x: 416, endPoint y: 388, distance: 87.0
click at [417, 387] on div "1 — — — 1 1 — — 1 1 — 1 — — 1 1 1 — — — — 2 1 — — 2 1 — — 1 — 1 1 — 2 — — — — —…" at bounding box center [690, 490] width 1050 height 712
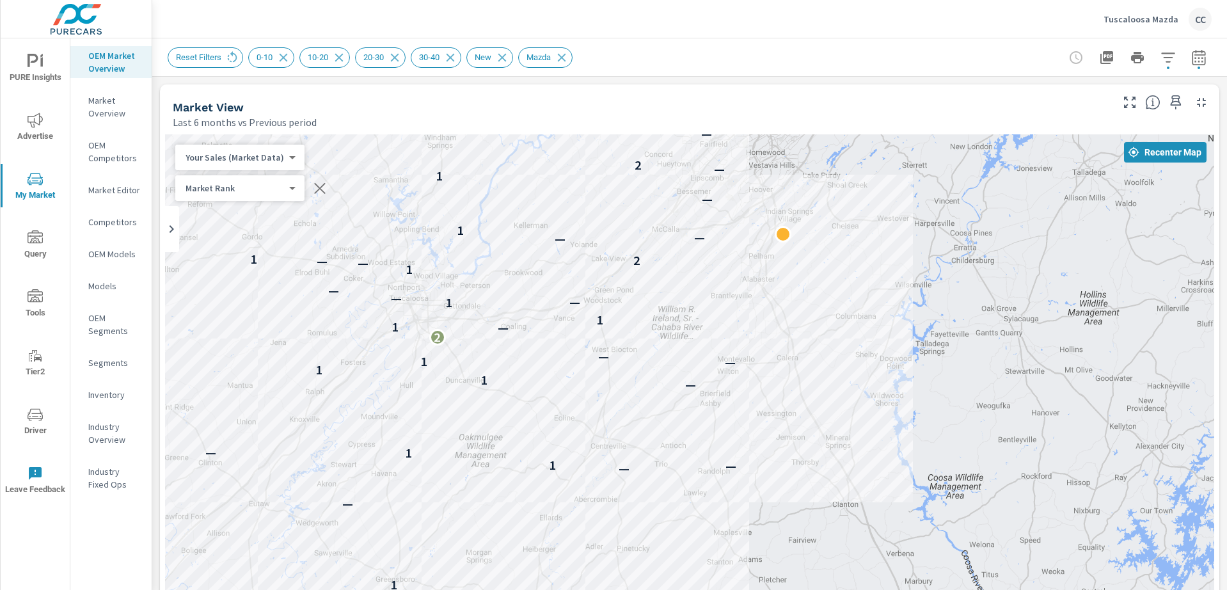
drag, startPoint x: 676, startPoint y: 371, endPoint x: 552, endPoint y: 297, distance: 143.8
click at [552, 297] on div "1 — — — 1 1 — — 1 1 — 1 — 2 — 1 1 1 — — — 1 — — 2 1 — — 1 — 1 1 — 2 — — — — — —…" at bounding box center [690, 490] width 1050 height 712
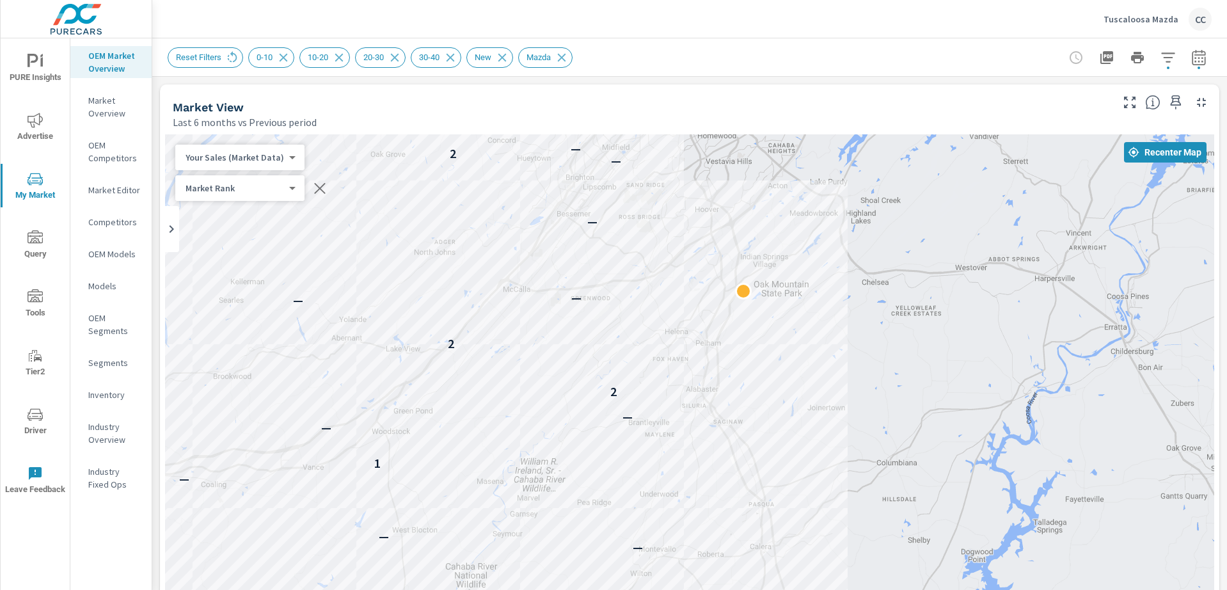
drag, startPoint x: 934, startPoint y: 353, endPoint x: 440, endPoint y: 394, distance: 495.8
click at [440, 394] on div "1 — — — 1 1 — — 1 1 — 1 — — 1 1 1 — — — — 2 1 — — 2 1 — — 1 — 1 1 — 2 — — — — —…" at bounding box center [690, 490] width 1050 height 712
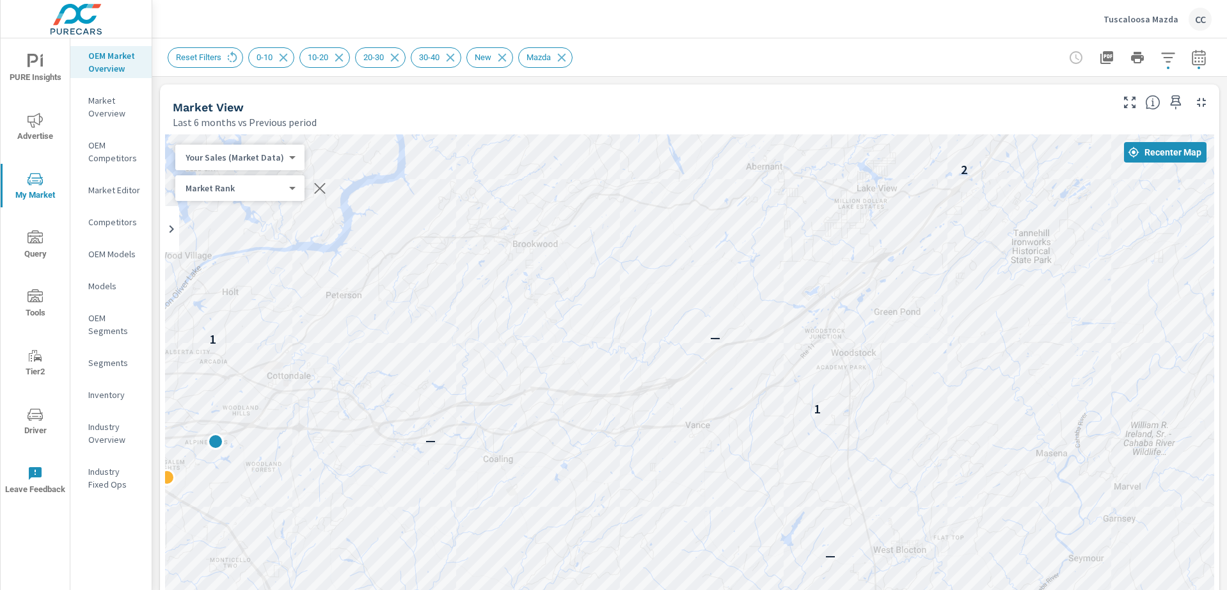
click at [378, 342] on div "— — — 1 1 — 1 — 1 — — 1 1 1 — — — 2 1 — 2 — — 1 — 1 — 2 —" at bounding box center [690, 490] width 1050 height 712
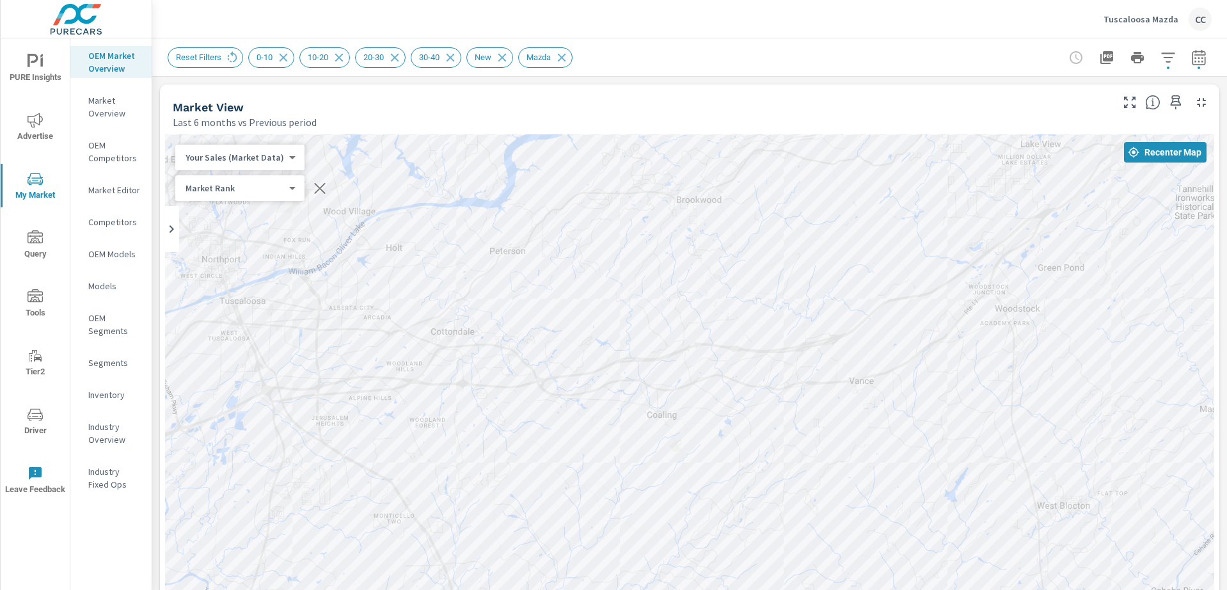
drag, startPoint x: 468, startPoint y: 349, endPoint x: 628, endPoint y: 308, distance: 164.5
click at [632, 307] on div "— — — 1 1 — 1 — 1 — — 1 1 1 — — — 2 1 — 2 — — 1 — 1 — 2 —" at bounding box center [690, 490] width 1050 height 712
